Goal: Complete application form: Complete application form

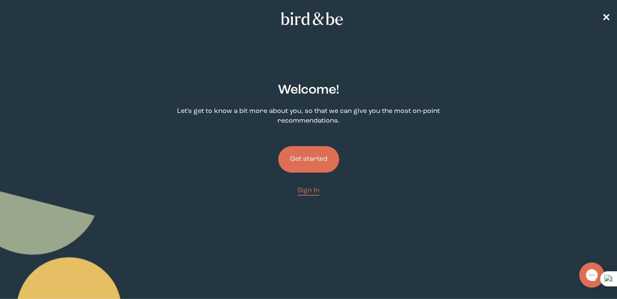
click at [307, 156] on button "Get started" at bounding box center [308, 159] width 61 height 26
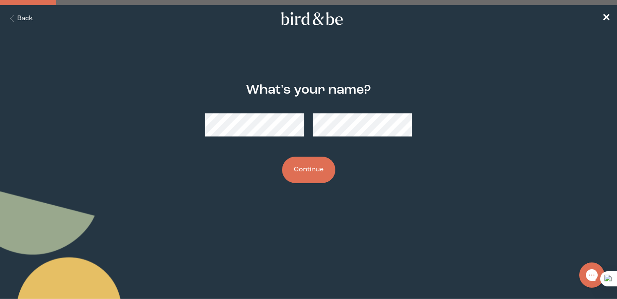
click at [300, 171] on button "Continue" at bounding box center [308, 170] width 53 height 26
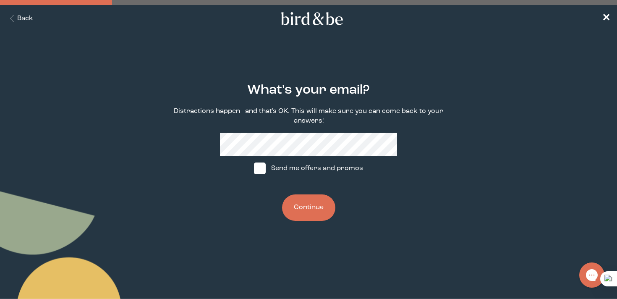
click at [326, 205] on button "Continue" at bounding box center [308, 207] width 53 height 26
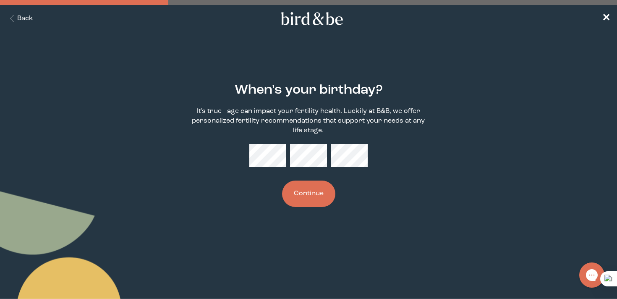
click at [326, 191] on button "Continue" at bounding box center [308, 194] width 53 height 26
click at [439, 215] on div "When's your birthday? It's true - age can impact your fertility health. Luckily…" at bounding box center [308, 145] width 295 height 151
click at [313, 194] on button "Continue" at bounding box center [308, 194] width 53 height 26
click at [452, 193] on div "When's your birthday? It's true - age can impact your fertility health. Luckily…" at bounding box center [308, 145] width 295 height 151
drag, startPoint x: 243, startPoint y: 179, endPoint x: 247, endPoint y: 169, distance: 11.1
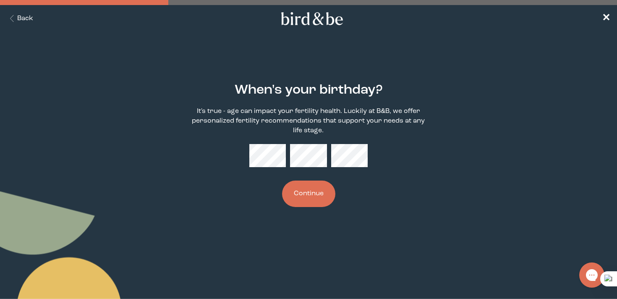
click at [243, 179] on div "When's your birthday? It's true - age can impact your fertility health. Luckily…" at bounding box center [308, 145] width 295 height 151
click at [389, 189] on div "When's your birthday? It's true - age can impact your fertility health. Luckily…" at bounding box center [308, 145] width 295 height 151
click at [308, 197] on button "Continue" at bounding box center [308, 194] width 53 height 26
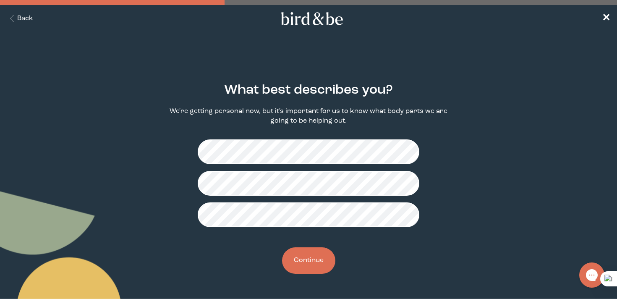
click at [314, 257] on button "Continue" at bounding box center [308, 260] width 53 height 26
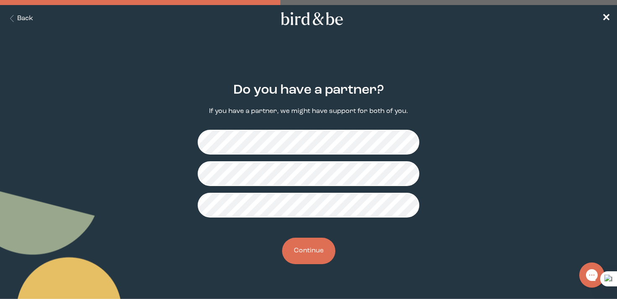
click at [311, 253] on button "Continue" at bounding box center [308, 251] width 53 height 26
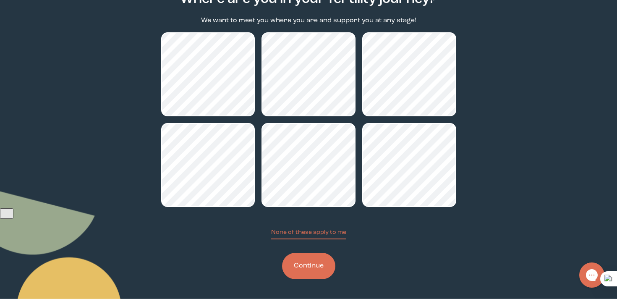
scroll to position [92, 0]
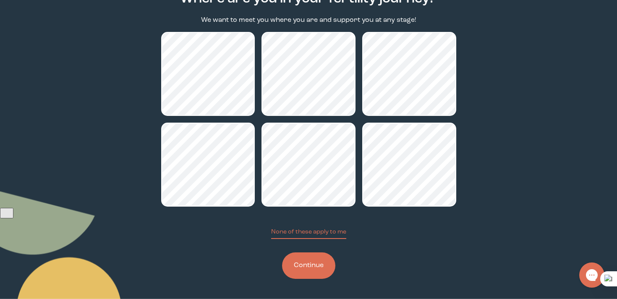
click at [299, 261] on button "Continue" at bounding box center [308, 265] width 53 height 26
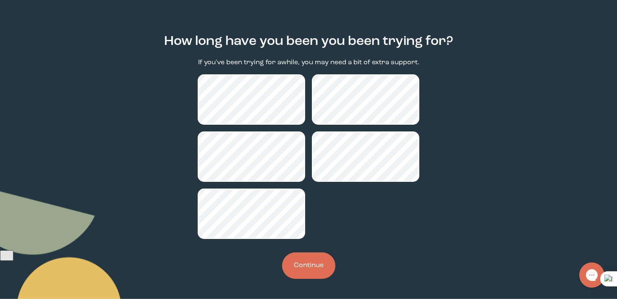
scroll to position [31, 0]
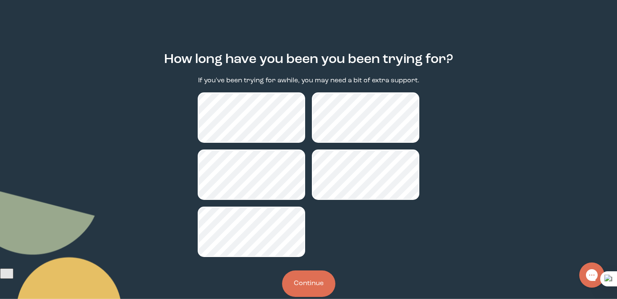
click at [305, 279] on button "Continue" at bounding box center [308, 283] width 53 height 26
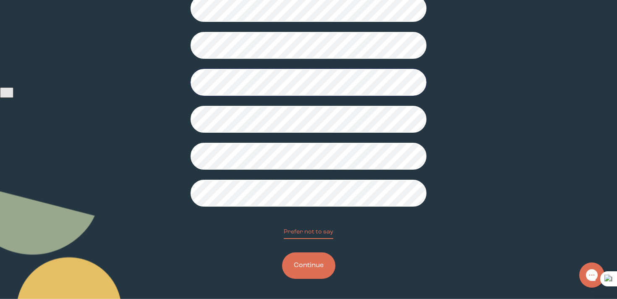
scroll to position [212, 0]
click at [312, 261] on button "Continue" at bounding box center [308, 265] width 53 height 26
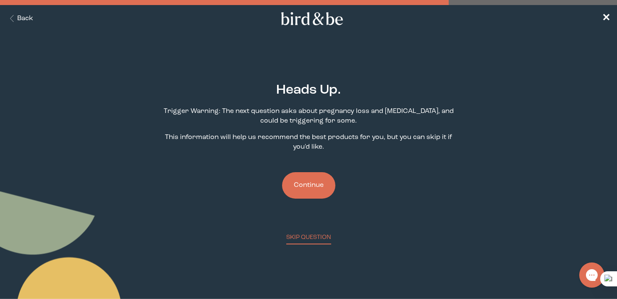
click at [315, 174] on button "Continue" at bounding box center [308, 185] width 53 height 26
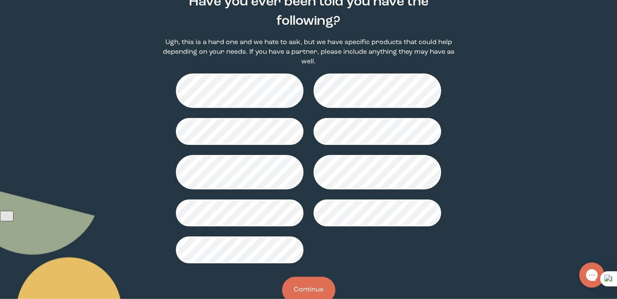
scroll to position [113, 0]
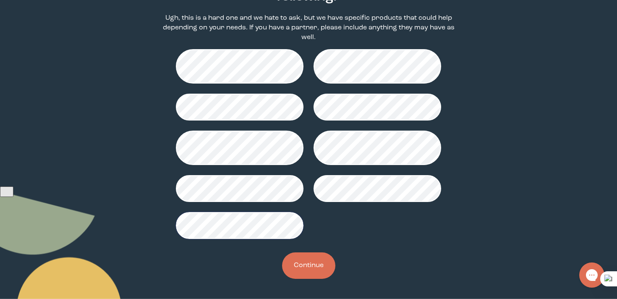
click at [303, 261] on button "Continue" at bounding box center [308, 265] width 53 height 26
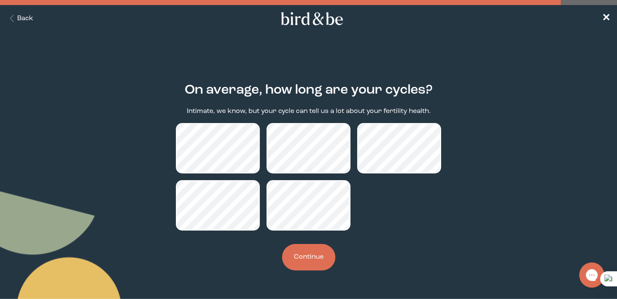
click at [315, 258] on button "Continue" at bounding box center [308, 257] width 53 height 26
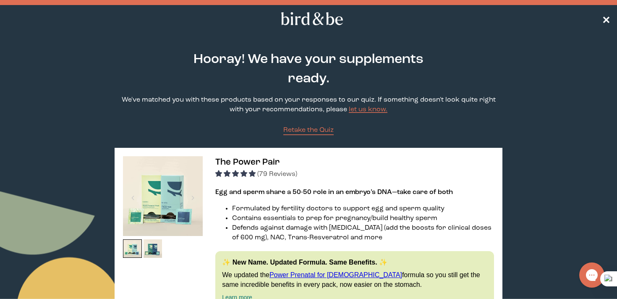
click at [608, 19] on span "✕" at bounding box center [606, 19] width 8 height 10
